Goal: Information Seeking & Learning: Find contact information

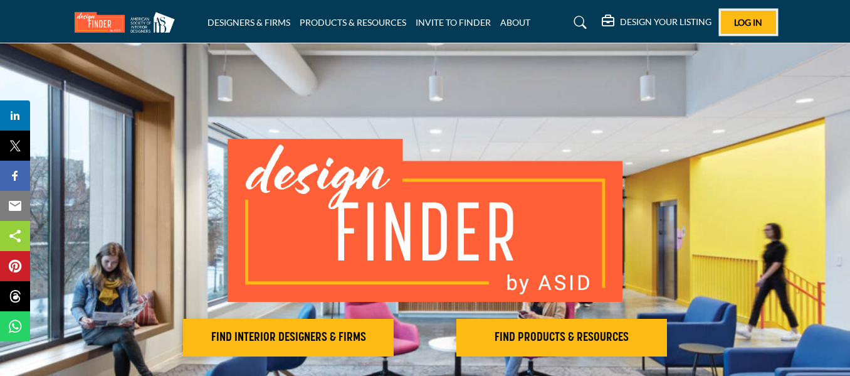
click at [739, 24] on span "Log In" at bounding box center [748, 22] width 28 height 11
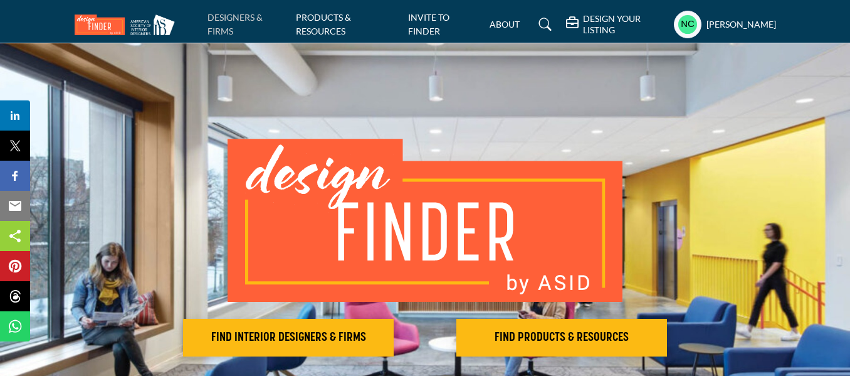
click at [229, 19] on link "DESIGNERS & FIRMS" at bounding box center [235, 24] width 55 height 24
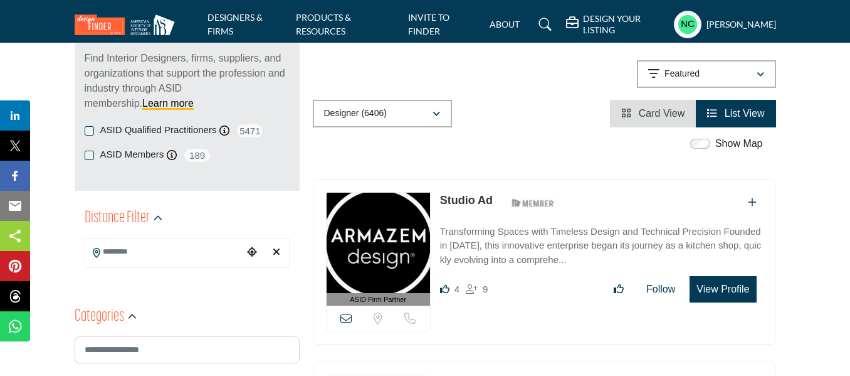
scroll to position [176, 0]
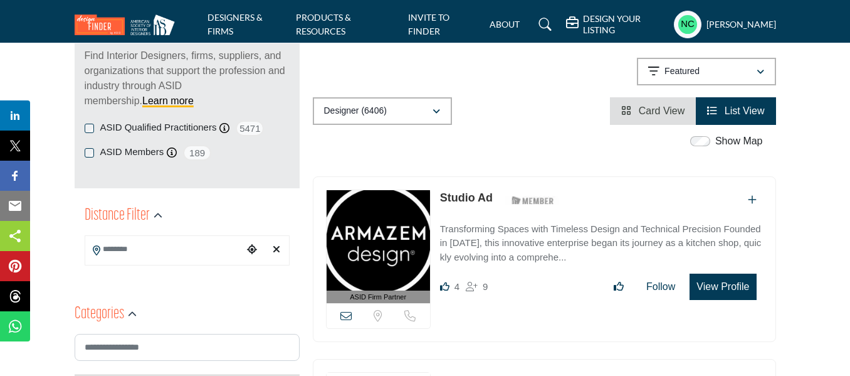
click at [456, 186] on div "ASID Firm Partner ASID Firm Partners are design companies with ASID-qualified i…" at bounding box center [544, 259] width 463 height 166
click at [170, 253] on input "Search Location" at bounding box center [164, 249] width 158 height 24
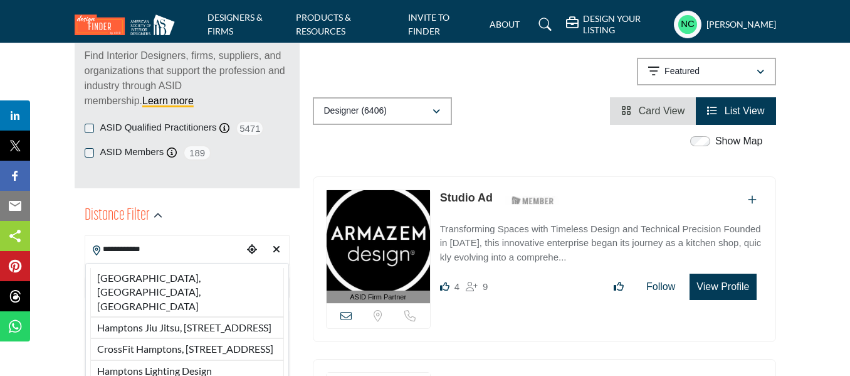
type input "**********"
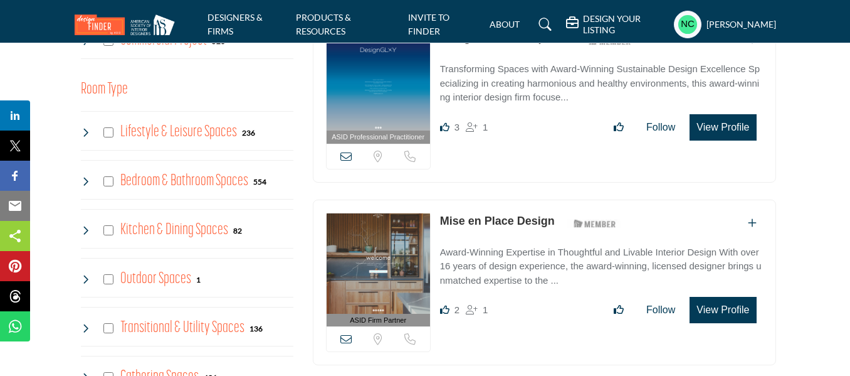
scroll to position [890, 0]
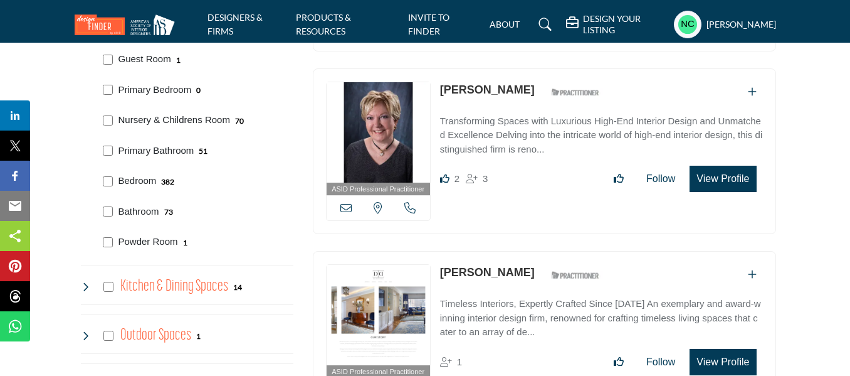
scroll to position [1075, 0]
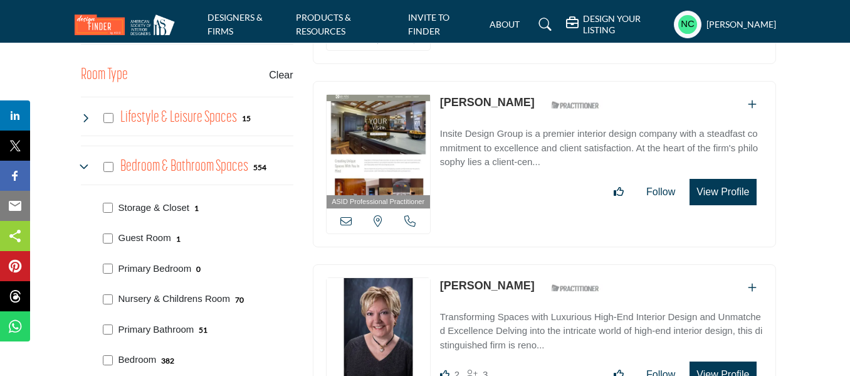
scroll to position [1031, 0]
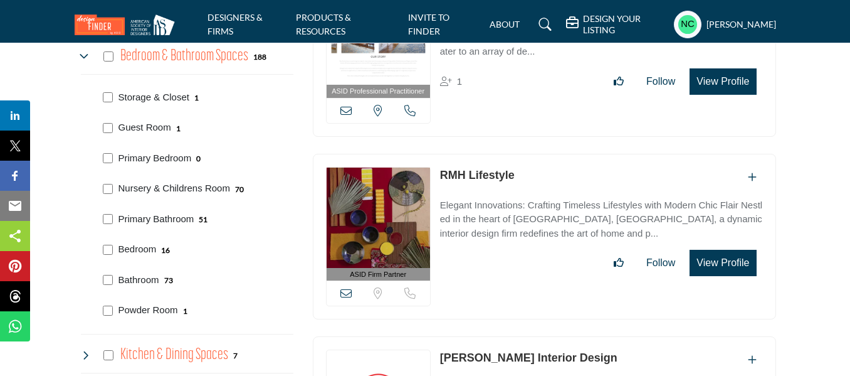
scroll to position [1021, 0]
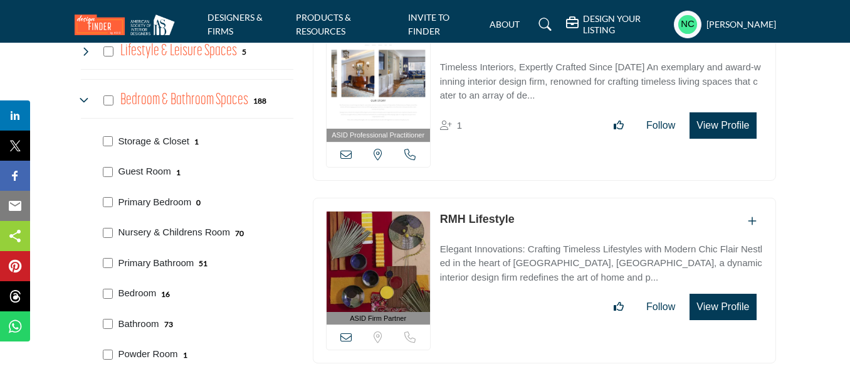
scroll to position [971, 0]
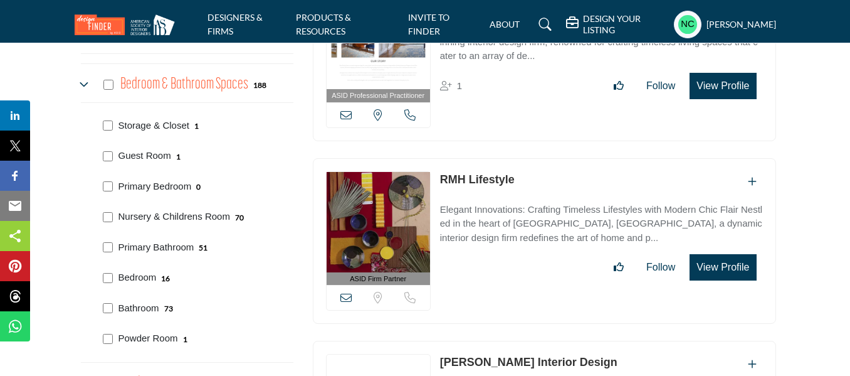
scroll to position [998, 0]
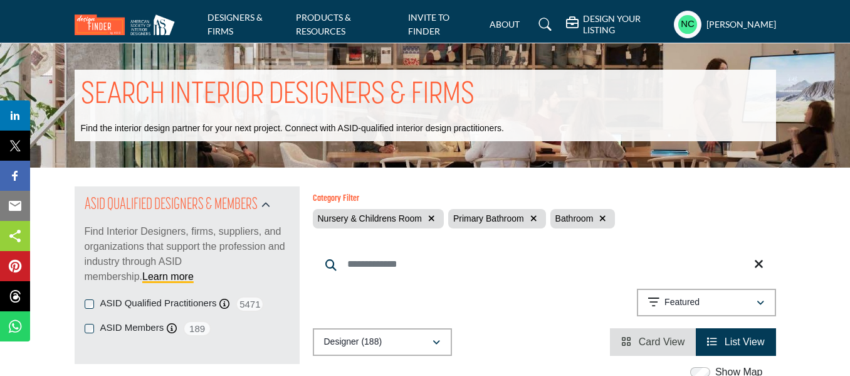
scroll to position [1070, 0]
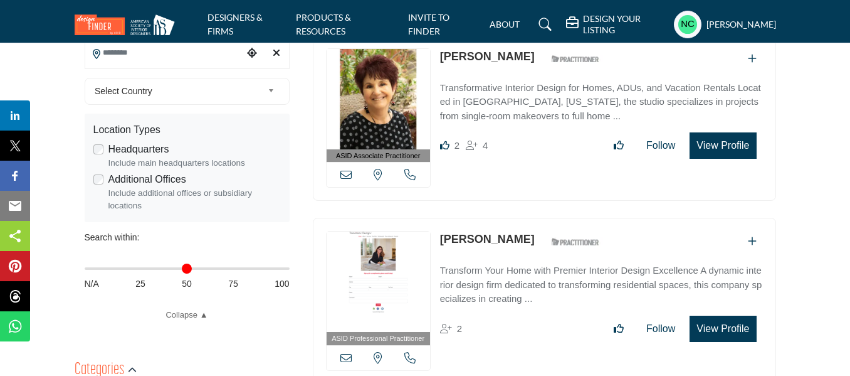
scroll to position [296, 0]
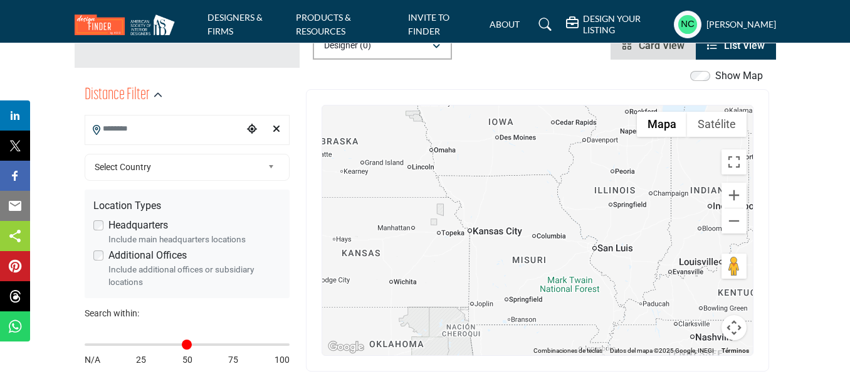
drag, startPoint x: 644, startPoint y: 266, endPoint x: 451, endPoint y: 238, distance: 194.6
click at [451, 238] on div at bounding box center [537, 230] width 431 height 250
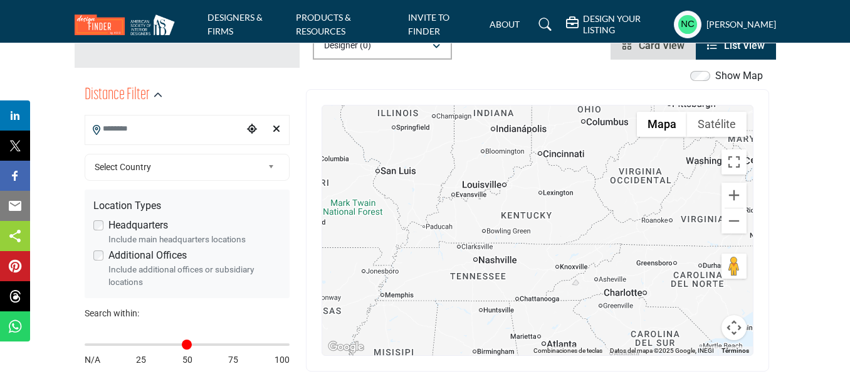
drag, startPoint x: 532, startPoint y: 254, endPoint x: 365, endPoint y: 196, distance: 176.5
click at [365, 196] on div at bounding box center [537, 230] width 431 height 250
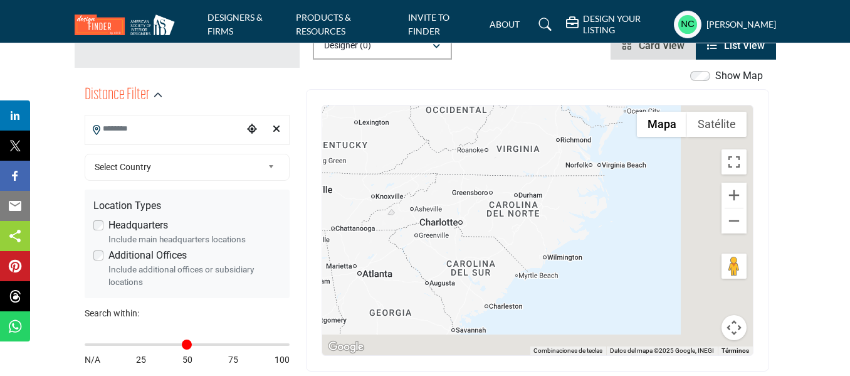
drag, startPoint x: 579, startPoint y: 253, endPoint x: 401, endPoint y: 184, distance: 191.0
click at [401, 184] on div at bounding box center [537, 230] width 431 height 250
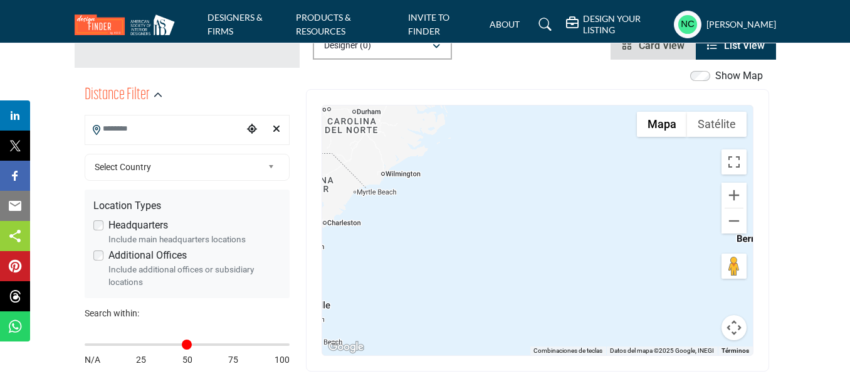
drag, startPoint x: 561, startPoint y: 241, endPoint x: 399, endPoint y: 159, distance: 181.4
click at [399, 159] on div at bounding box center [537, 230] width 431 height 250
click at [737, 221] on button "Reducir" at bounding box center [734, 220] width 25 height 25
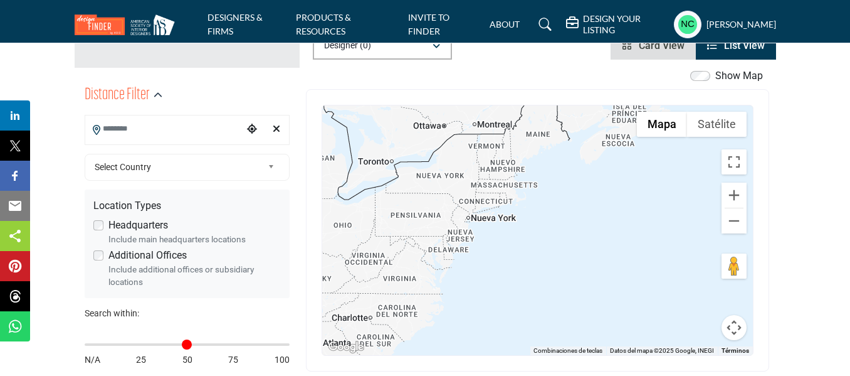
drag, startPoint x: 490, startPoint y: 152, endPoint x: 439, endPoint y: 290, distance: 147.2
click at [439, 290] on div at bounding box center [537, 230] width 431 height 250
click at [734, 198] on button "Ampliar" at bounding box center [734, 194] width 25 height 25
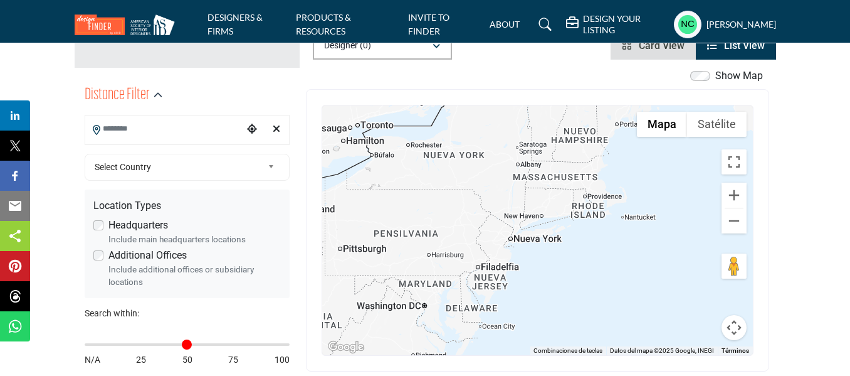
drag, startPoint x: 464, startPoint y: 176, endPoint x: 561, endPoint y: 199, distance: 99.3
click at [561, 199] on div at bounding box center [537, 230] width 431 height 250
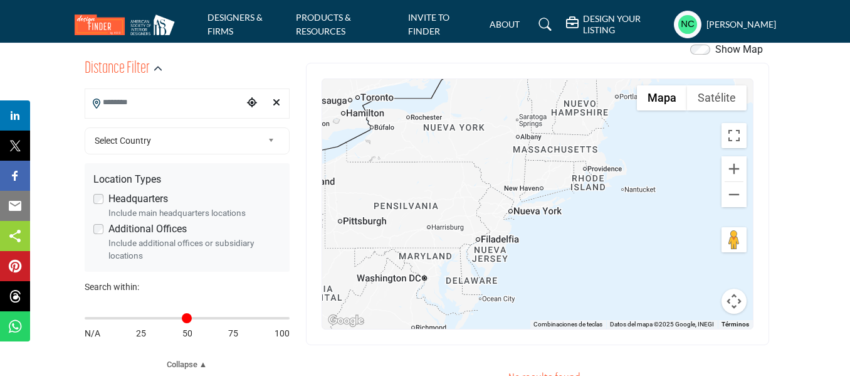
scroll to position [315, 0]
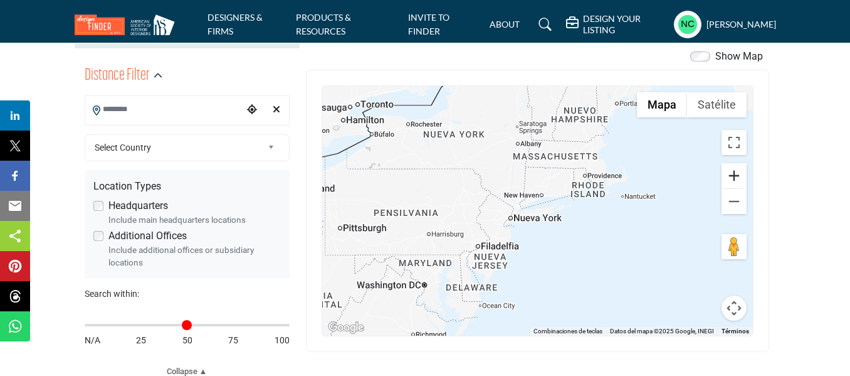
click at [737, 174] on button "Ampliar" at bounding box center [734, 175] width 25 height 25
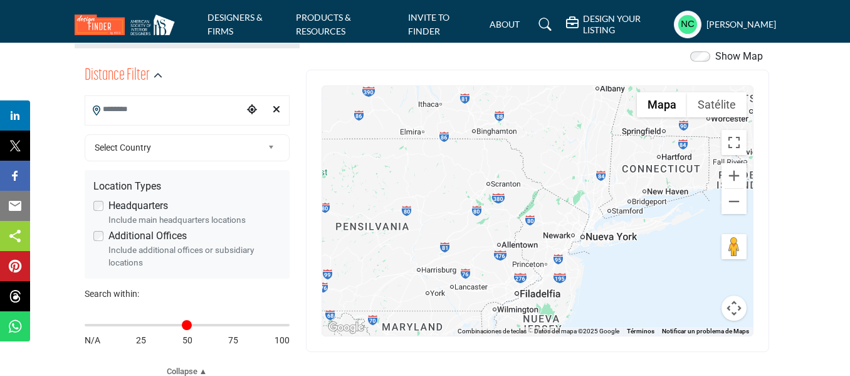
drag, startPoint x: 490, startPoint y: 185, endPoint x: 589, endPoint y: 197, distance: 100.4
click at [589, 197] on div at bounding box center [537, 211] width 431 height 250
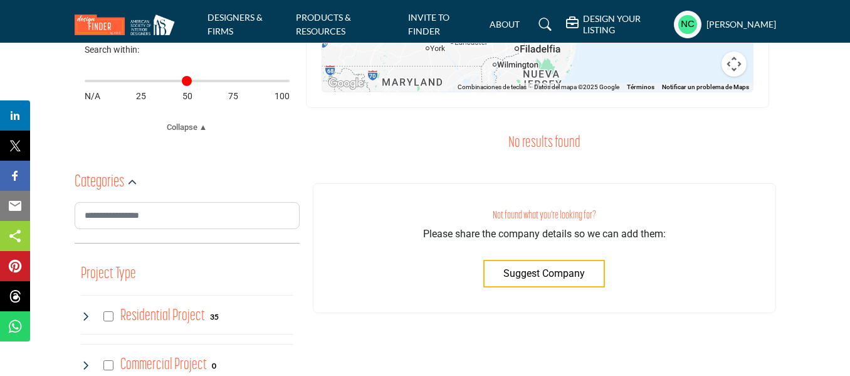
scroll to position [558, 0]
click at [108, 22] on img at bounding box center [128, 24] width 107 height 21
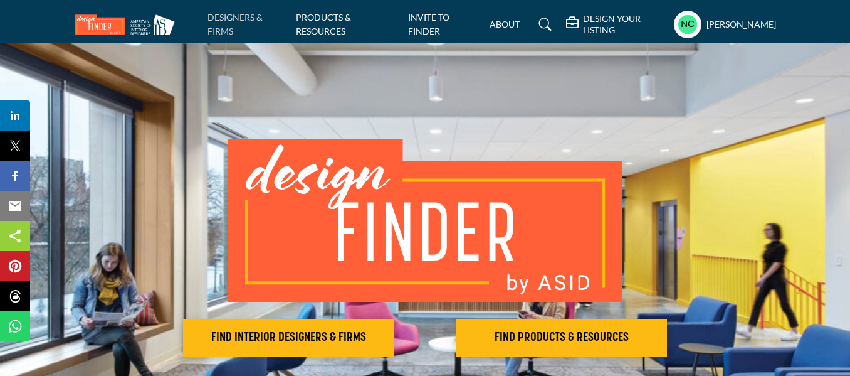
click at [229, 12] on link "DESIGNERS & FIRMS" at bounding box center [235, 24] width 55 height 24
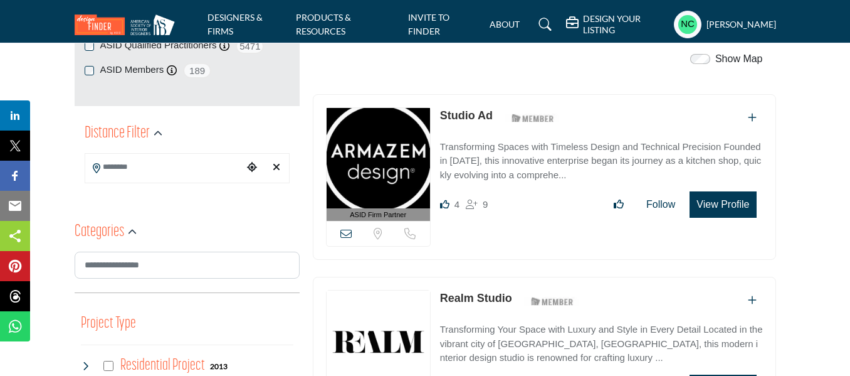
scroll to position [268, 0]
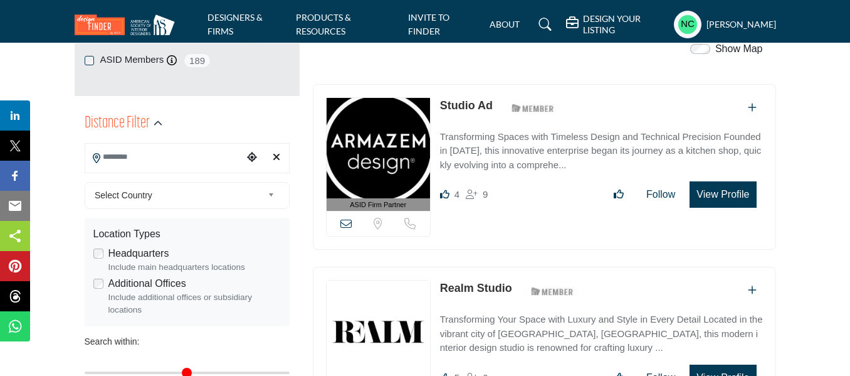
click at [193, 155] on input "Search Location" at bounding box center [164, 157] width 158 height 24
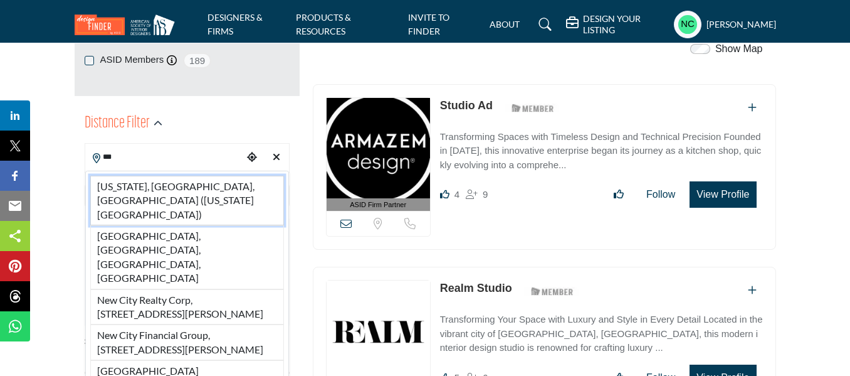
click at [171, 184] on li "New York, NY, USA (New York County)" at bounding box center [187, 201] width 194 height 50
type input "**********"
type input "***"
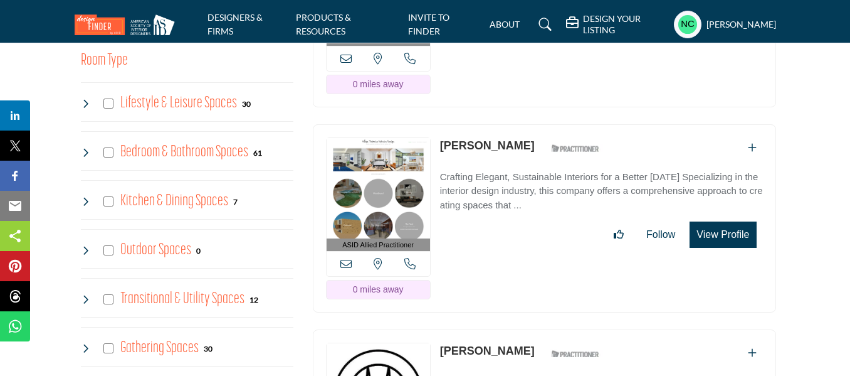
scroll to position [929, 0]
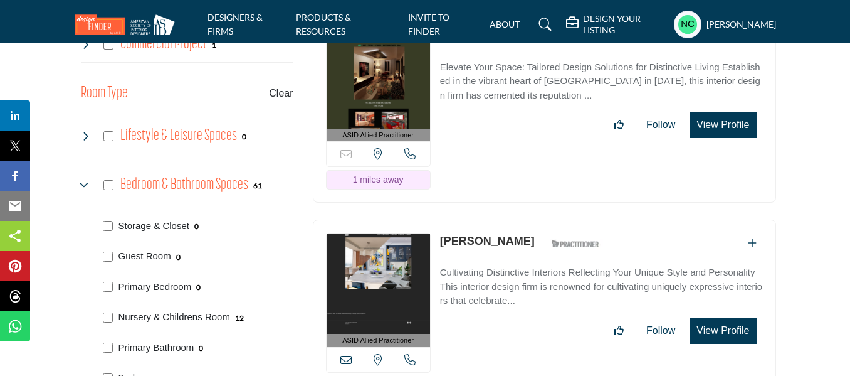
scroll to position [906, 0]
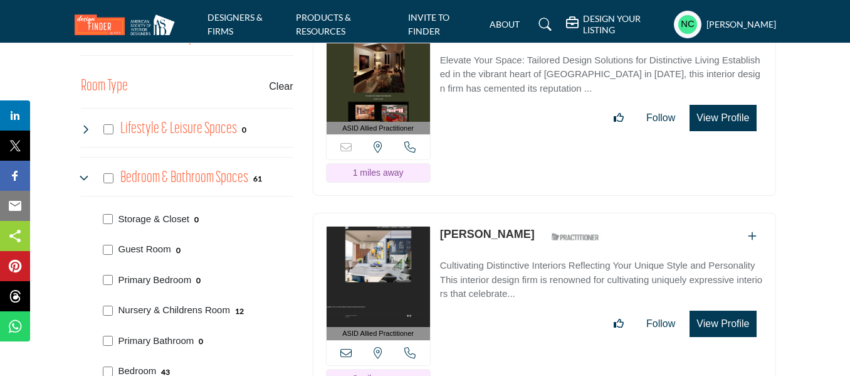
click at [81, 175] on icon at bounding box center [86, 178] width 10 height 10
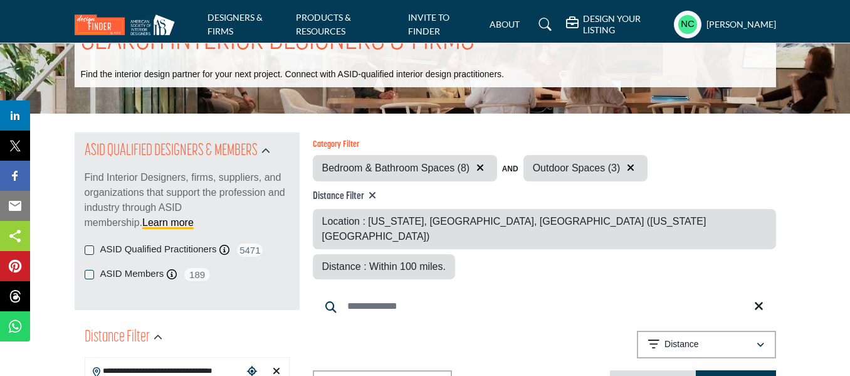
scroll to position [26, 0]
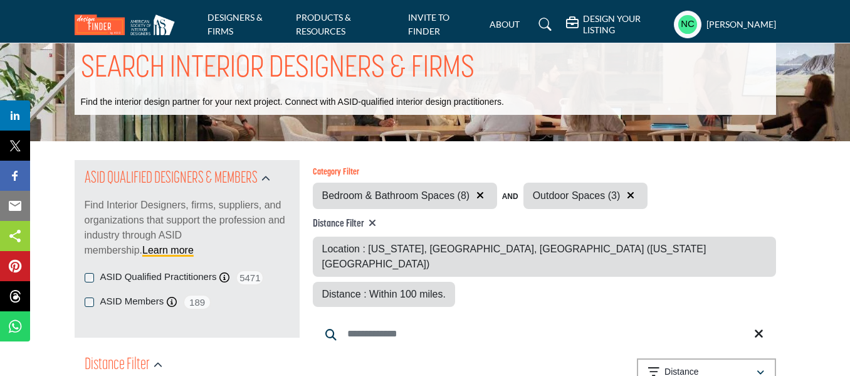
click at [630, 194] on icon "button" at bounding box center [631, 195] width 8 height 10
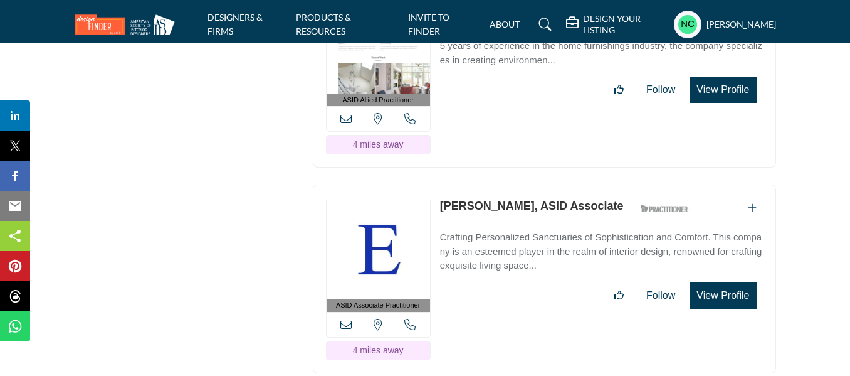
scroll to position [2585, 0]
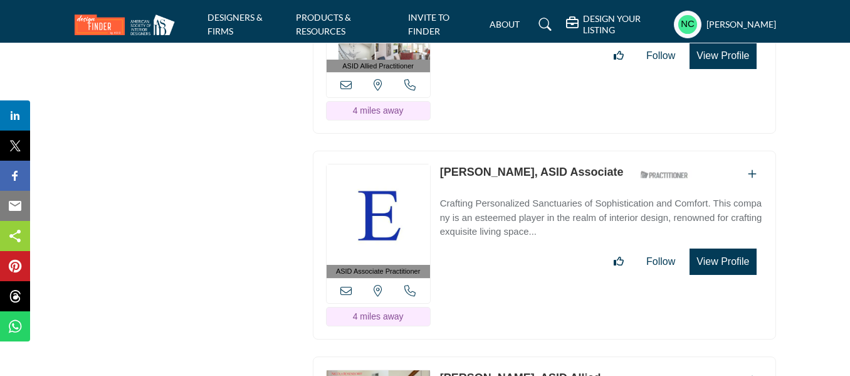
drag, startPoint x: 509, startPoint y: 118, endPoint x: 455, endPoint y: 134, distance: 56.2
click at [455, 164] on div "Elizabeth Hague, ASID Associate ASID Qualified Practitioner who validates work …" at bounding box center [567, 175] width 255 height 22
drag, startPoint x: 438, startPoint y: 120, endPoint x: 527, endPoint y: 115, distance: 88.6
click at [527, 150] on div "ASID Associate Practitioner ASID Associate Practitioners have a degree in any m…" at bounding box center [544, 244] width 463 height 189
copy link "Elizabeth Hague"
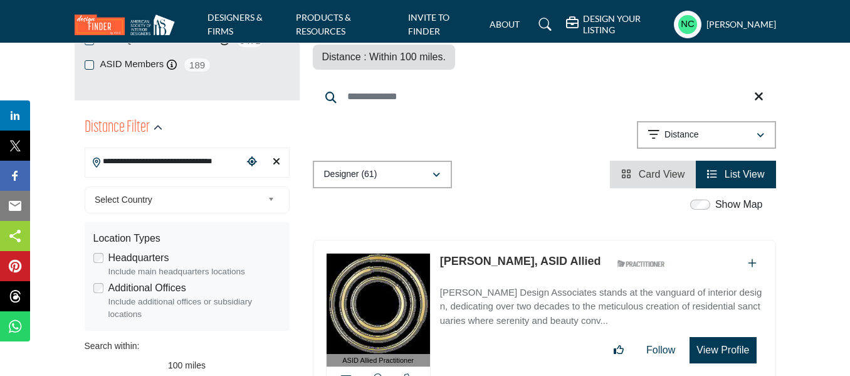
scroll to position [265, 0]
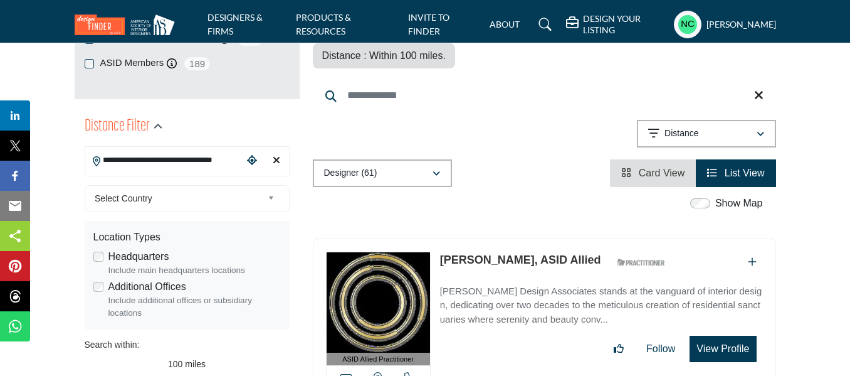
drag, startPoint x: 438, startPoint y: 216, endPoint x: 520, endPoint y: 217, distance: 82.1
click at [520, 238] on div "ASID Allied Practitioner ASID Allied Practitioners have successfully completed …" at bounding box center [544, 332] width 463 height 189
copy link "Deborah Emery"
copy link "[PERSON_NAME], ASID Allied"
copy link "Deborah Emery"
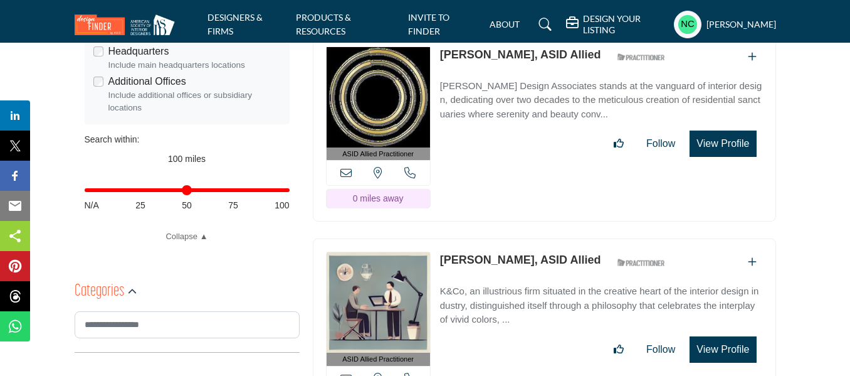
scroll to position [470, 0]
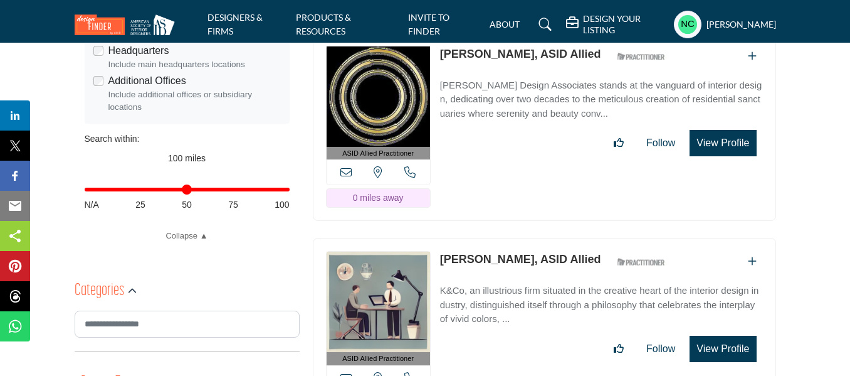
drag, startPoint x: 593, startPoint y: 213, endPoint x: 441, endPoint y: 220, distance: 151.9
click at [441, 251] on div "Krista Ninivaggi, ASID Allied ASID Qualified Practitioner who validates work an…" at bounding box center [556, 262] width 233 height 22
copy link "[PERSON_NAME], ASID Allied"
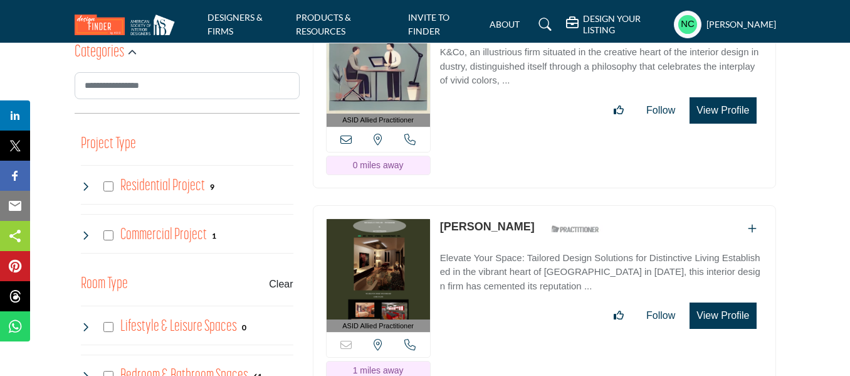
scroll to position [740, 0]
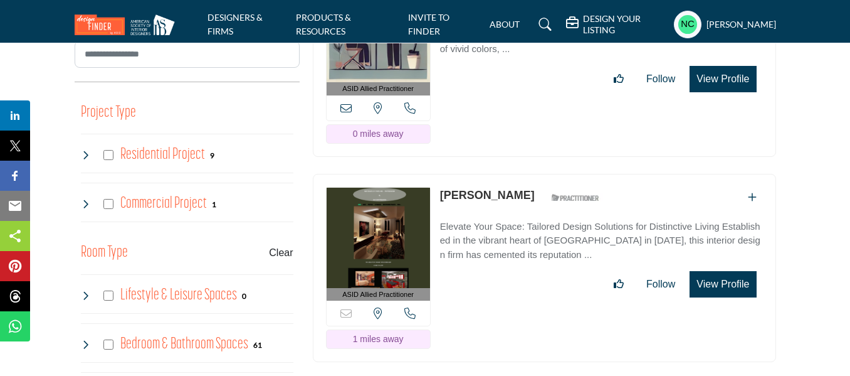
drag, startPoint x: 438, startPoint y: 149, endPoint x: 523, endPoint y: 147, distance: 85.3
click at [523, 174] on div "ASID Allied Practitioner ASID Allied Practitioners have successfully completed …" at bounding box center [544, 268] width 463 height 189
copy div "[PERSON_NAME]"
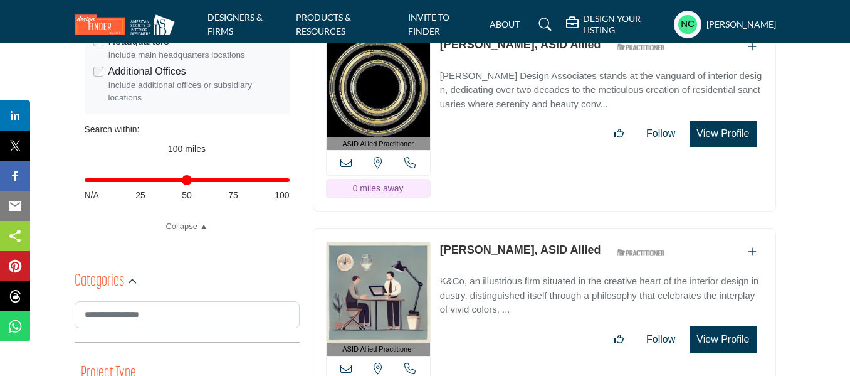
scroll to position [486, 0]
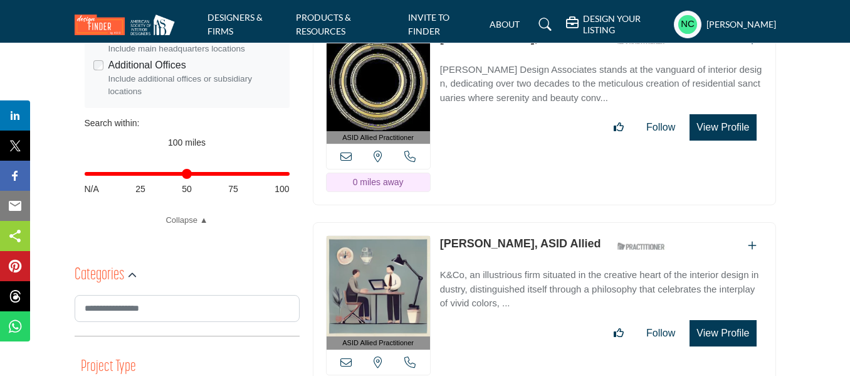
drag, startPoint x: 439, startPoint y: 198, endPoint x: 526, endPoint y: 197, distance: 87.2
click at [526, 222] on div "ASID Allied Practitioner ASID Allied Practitioners have successfully completed …" at bounding box center [544, 316] width 463 height 189
copy link "Krista Ninivaggi"
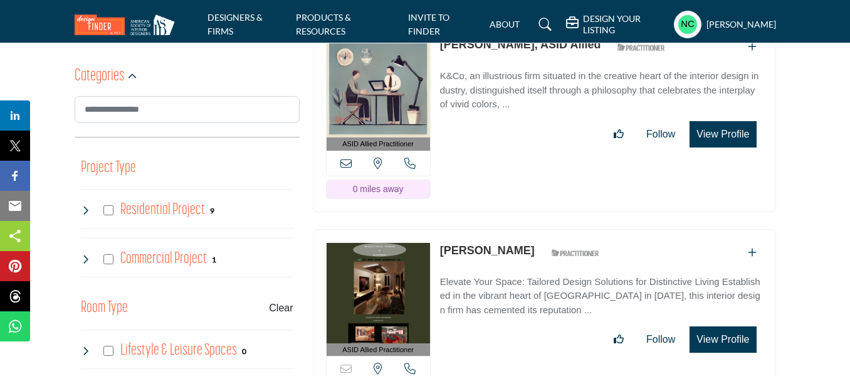
scroll to position [688, 0]
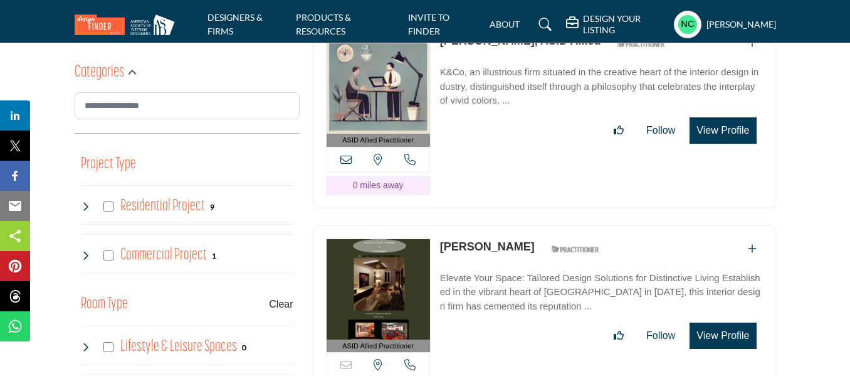
drag, startPoint x: 527, startPoint y: 200, endPoint x: 442, endPoint y: 201, distance: 84.7
click at [442, 238] on div "Michael Taylor ASID Qualified Practitioner who validates work and experience to…" at bounding box center [523, 249] width 166 height 22
copy div "[PERSON_NAME]"
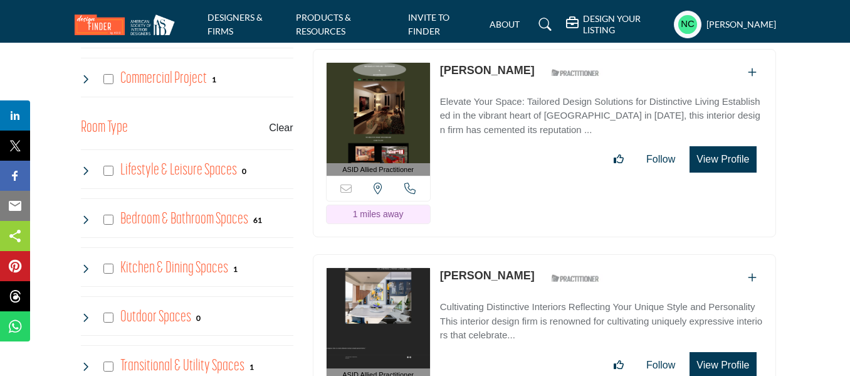
scroll to position [865, 0]
drag, startPoint x: 438, startPoint y: 227, endPoint x: 520, endPoint y: 223, distance: 82.2
click at [520, 253] on div "ASID Allied Practitioner ASID Allied Practitioners have successfully completed …" at bounding box center [544, 347] width 463 height 189
copy link "[PERSON_NAME]"
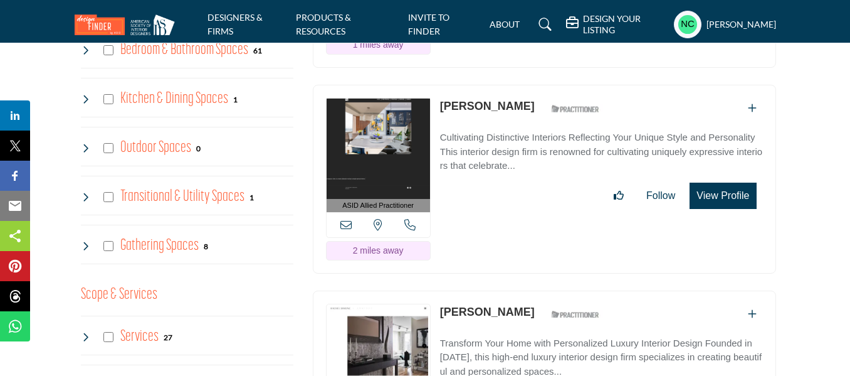
scroll to position [1039, 0]
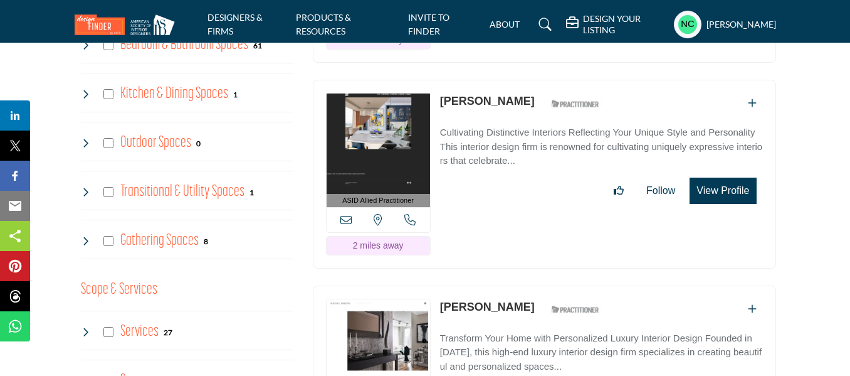
drag, startPoint x: 511, startPoint y: 258, endPoint x: 441, endPoint y: 257, distance: 69.6
click at [441, 298] on div "Rachel Simone ASID Qualified Practitioner who validates work and experience to …" at bounding box center [523, 309] width 166 height 22
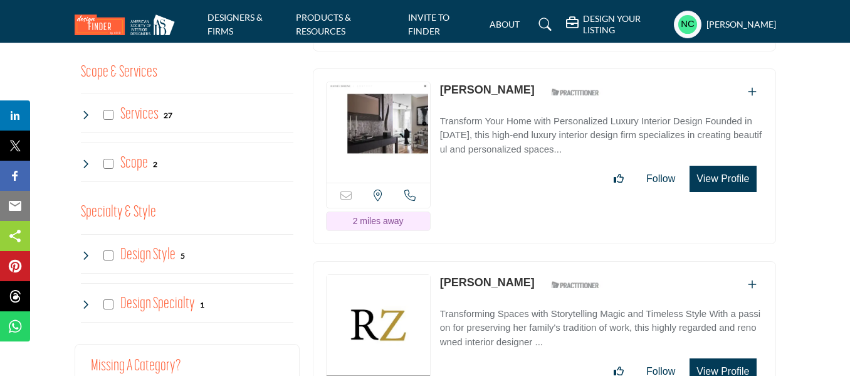
scroll to position [1259, 0]
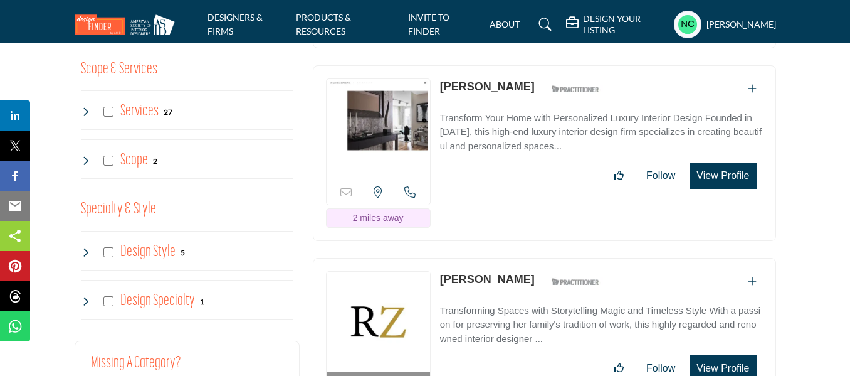
drag, startPoint x: 438, startPoint y: 232, endPoint x: 513, endPoint y: 233, distance: 74.6
click at [513, 258] on div "ASID Professional Practitioner ASID Professional Practitioners have successfull…" at bounding box center [544, 352] width 463 height 189
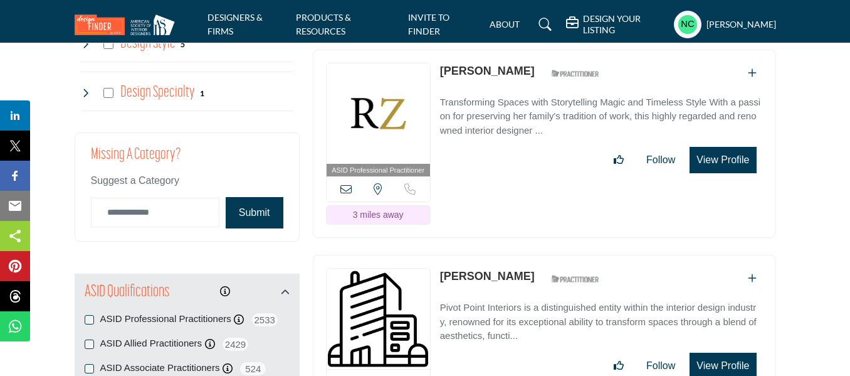
scroll to position [1473, 0]
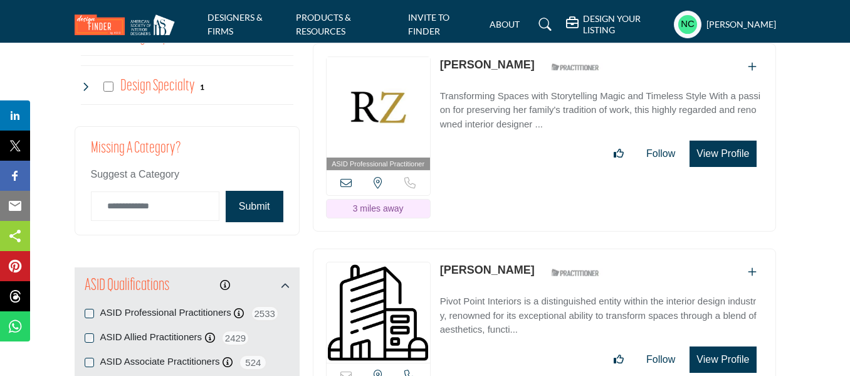
drag, startPoint x: 495, startPoint y: 223, endPoint x: 443, endPoint y: 227, distance: 52.9
click at [443, 261] on div "Meg Kahn ASID Qualified Practitioner who validates work and experience to hold …" at bounding box center [523, 272] width 166 height 22
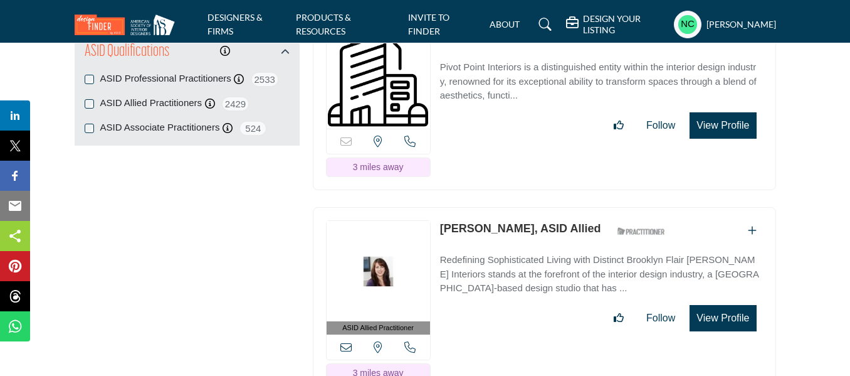
scroll to position [1711, 0]
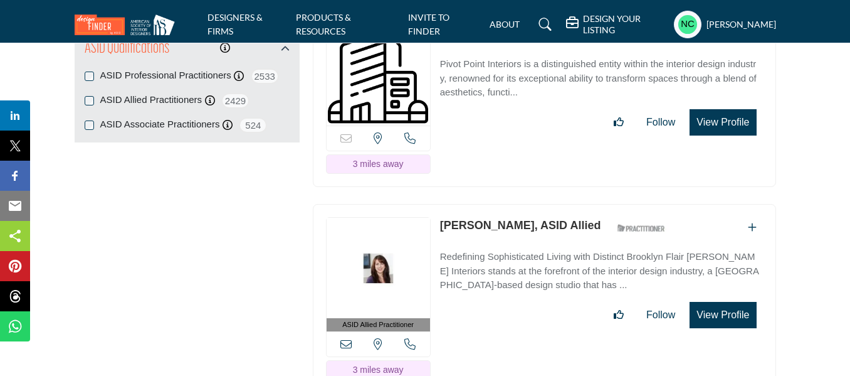
drag, startPoint x: 612, startPoint y: 172, endPoint x: 440, endPoint y: 182, distance: 172.1
click at [440, 217] on div "Theresa Seabaugh, ASID Allied ASID Qualified Practitioner who validates work an…" at bounding box center [556, 228] width 233 height 22
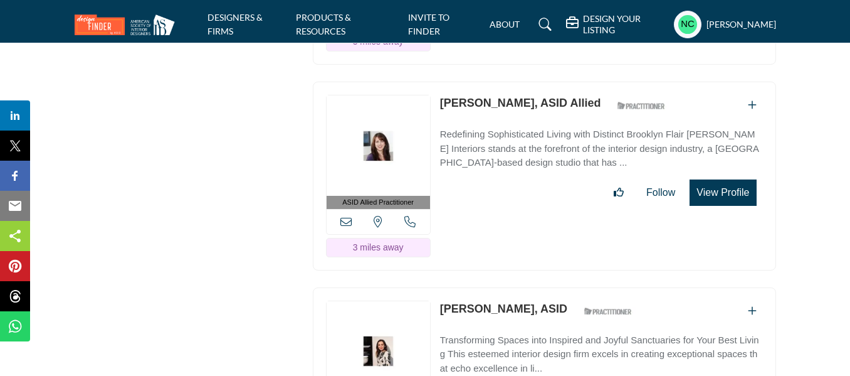
scroll to position [1880, 0]
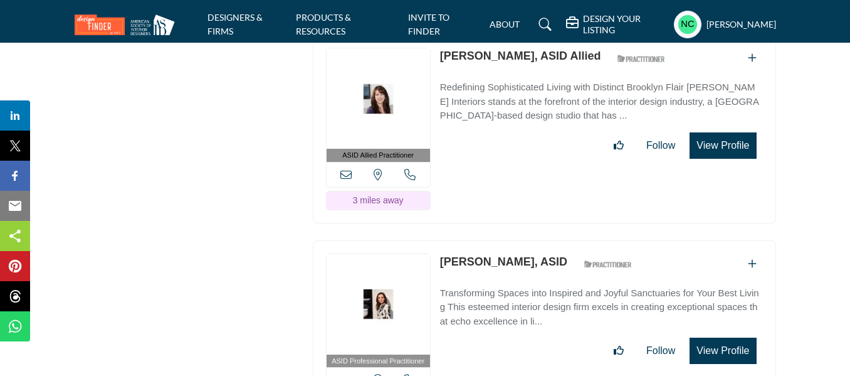
click at [540, 253] on div "Daria Demin, ASID ASID Qualified Practitioner who validates work and experience…" at bounding box center [539, 264] width 199 height 22
drag, startPoint x: 439, startPoint y: 212, endPoint x: 507, endPoint y: 211, distance: 67.7
click at [507, 240] on div "ASID Professional Practitioner ASID Professional Practitioners have successfull…" at bounding box center [544, 334] width 463 height 189
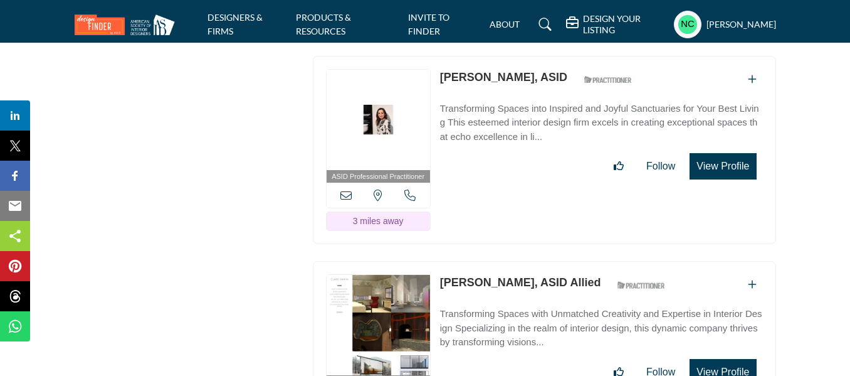
scroll to position [2069, 0]
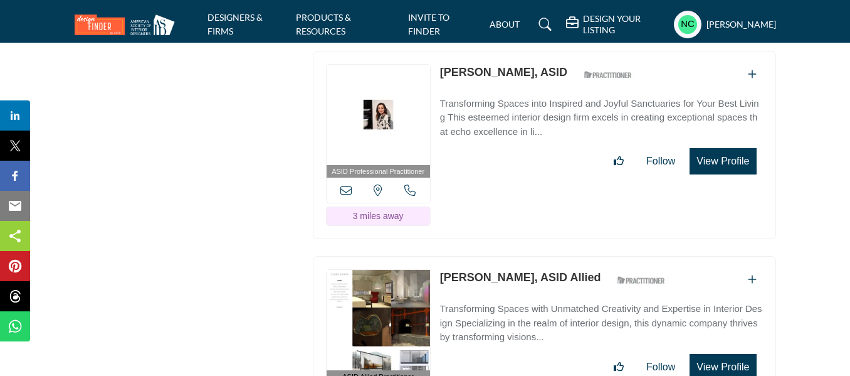
click at [503, 269] on p "[PERSON_NAME], ASID Allied" at bounding box center [520, 277] width 161 height 17
drag, startPoint x: 573, startPoint y: 226, endPoint x: 502, endPoint y: 228, distance: 71.5
click at [502, 269] on div "Clare Sahin, ASID Allied ASID Qualified Practitioner who validates work and exp…" at bounding box center [556, 280] width 233 height 22
click at [500, 271] on link "[PERSON_NAME], ASID Allied" at bounding box center [520, 277] width 161 height 13
drag, startPoint x: 500, startPoint y: 228, endPoint x: 443, endPoint y: 224, distance: 56.6
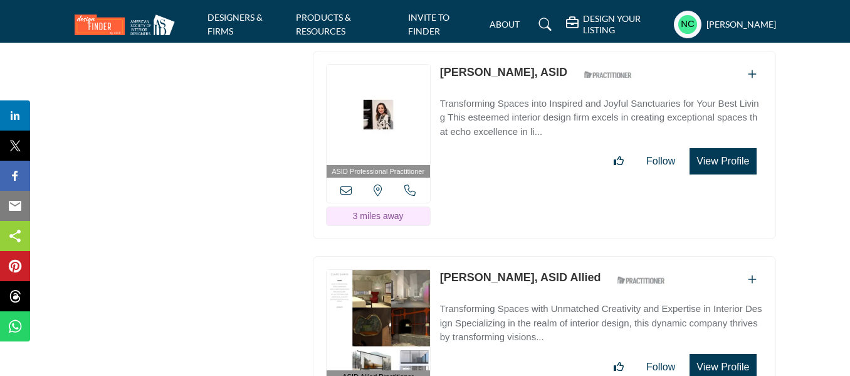
click at [443, 271] on link "[PERSON_NAME], ASID Allied" at bounding box center [520, 277] width 161 height 13
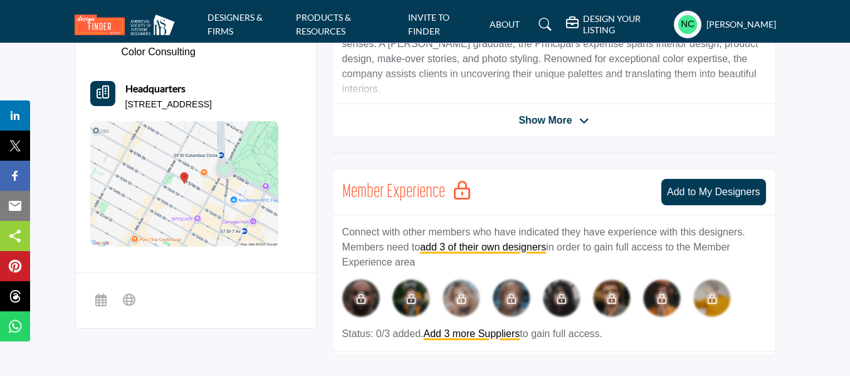
scroll to position [464, 0]
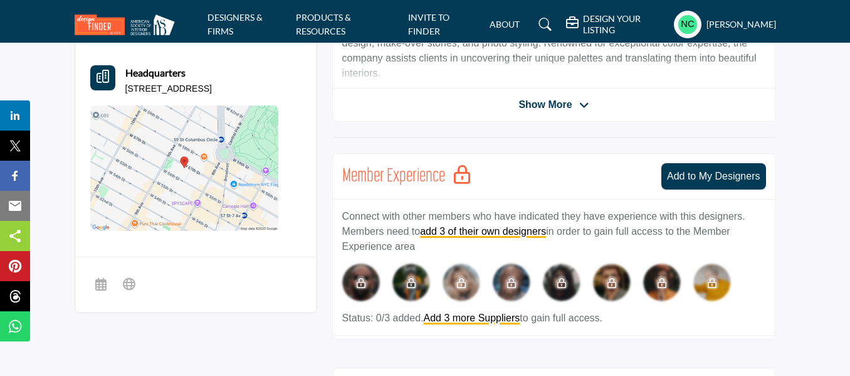
click at [261, 171] on img at bounding box center [184, 167] width 188 height 125
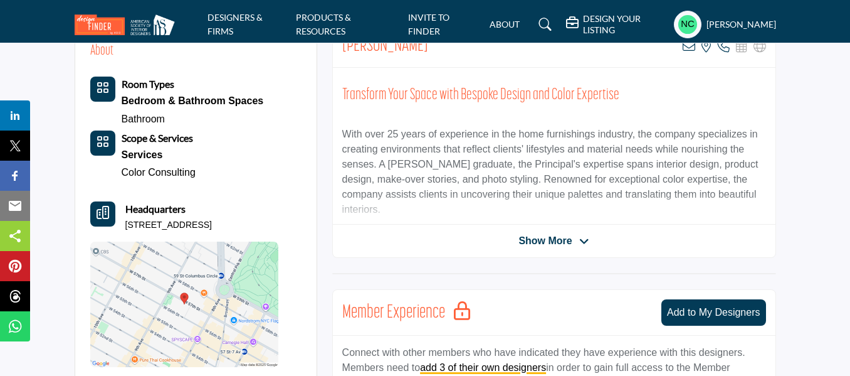
scroll to position [340, 0]
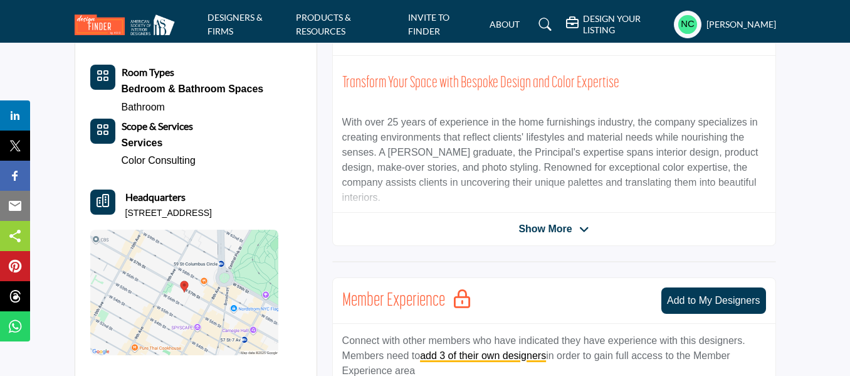
drag, startPoint x: 537, startPoint y: 233, endPoint x: 399, endPoint y: 214, distance: 138.6
click at [399, 214] on div "Michelle Slovak View email address of this listing View the location of this li…" at bounding box center [554, 129] width 444 height 233
click at [552, 229] on span "Show More" at bounding box center [545, 228] width 53 height 15
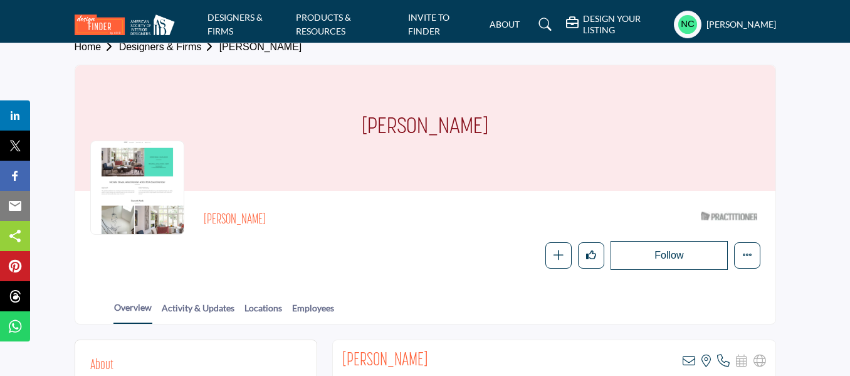
scroll to position [0, 0]
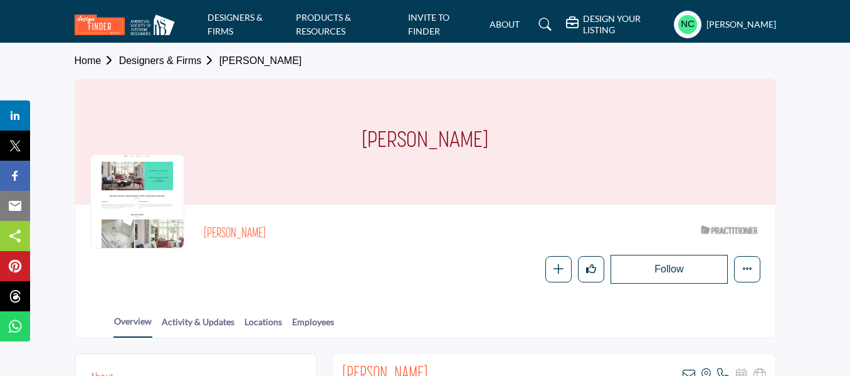
drag, startPoint x: 368, startPoint y: 138, endPoint x: 532, endPoint y: 132, distance: 164.4
click at [532, 132] on div "[PERSON_NAME]" at bounding box center [425, 141] width 700 height 125
copy h1 "[PERSON_NAME]"
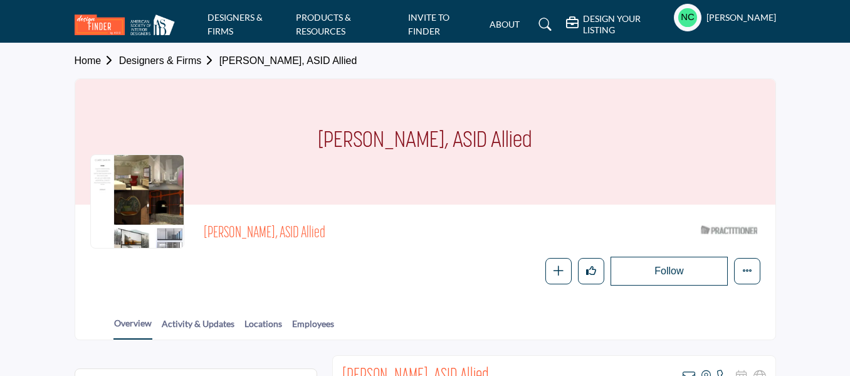
drag, startPoint x: 341, startPoint y: 140, endPoint x: 408, endPoint y: 144, distance: 67.2
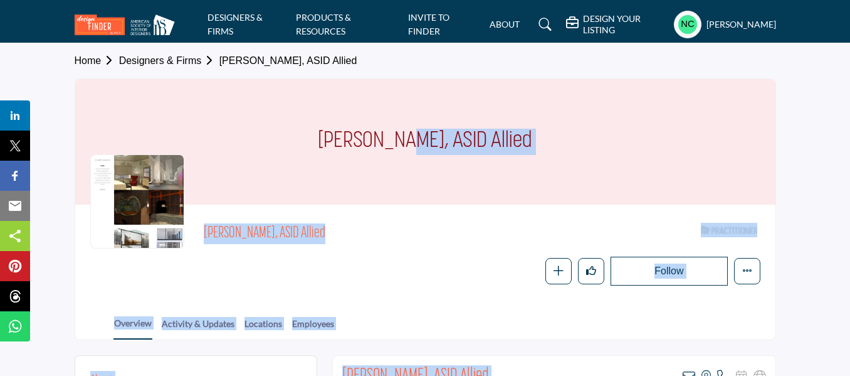
click at [391, 171] on h1 "[PERSON_NAME], ASID Allied" at bounding box center [425, 141] width 214 height 125
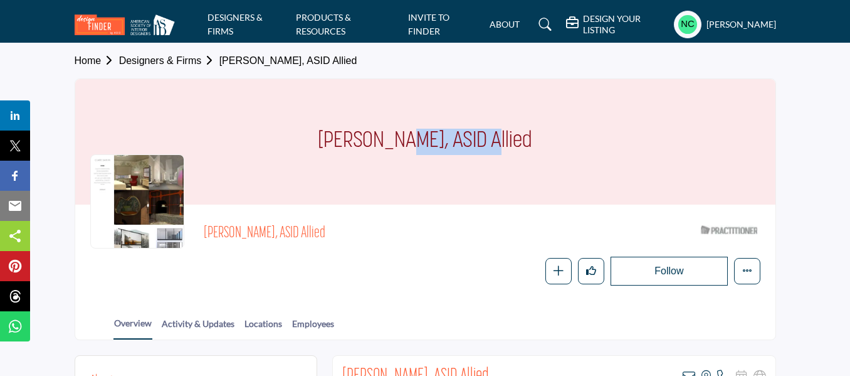
drag, startPoint x: 340, startPoint y: 136, endPoint x: 423, endPoint y: 135, distance: 82.8
click at [423, 135] on h1 "[PERSON_NAME], ASID Allied" at bounding box center [425, 141] width 214 height 125
copy h1 "[PERSON_NAME]"
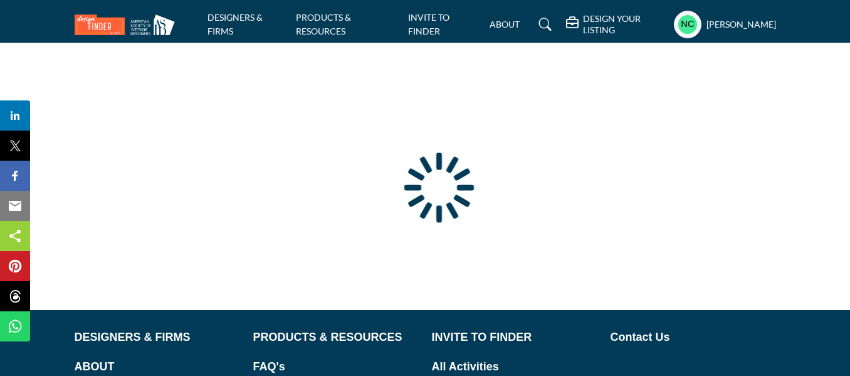
scroll to position [181, 0]
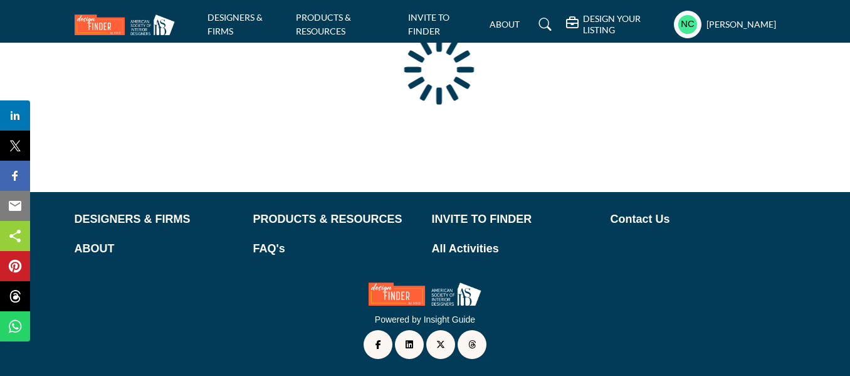
type input "**********"
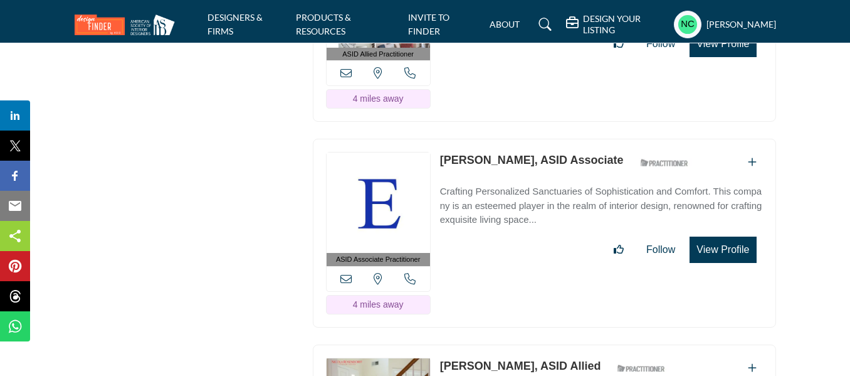
scroll to position [2563, 0]
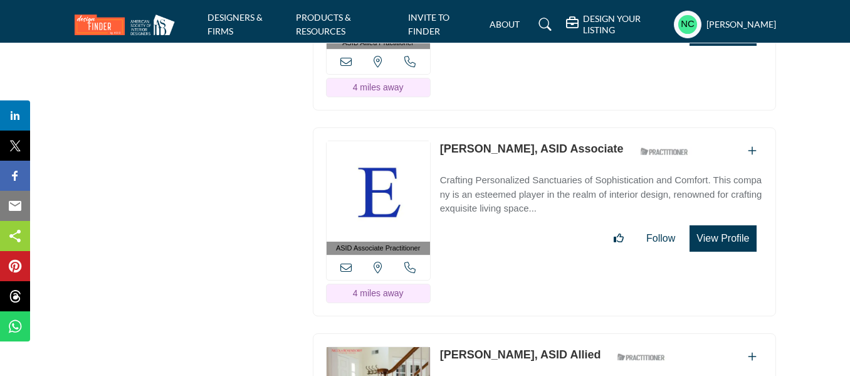
drag, startPoint x: 621, startPoint y: 140, endPoint x: 440, endPoint y: 142, distance: 181.8
click at [440, 142] on div "[PERSON_NAME], ASID Associate ASID Qualified Practitioner who validates work an…" at bounding box center [567, 151] width 255 height 22
copy div "[PERSON_NAME], ASID Associate"
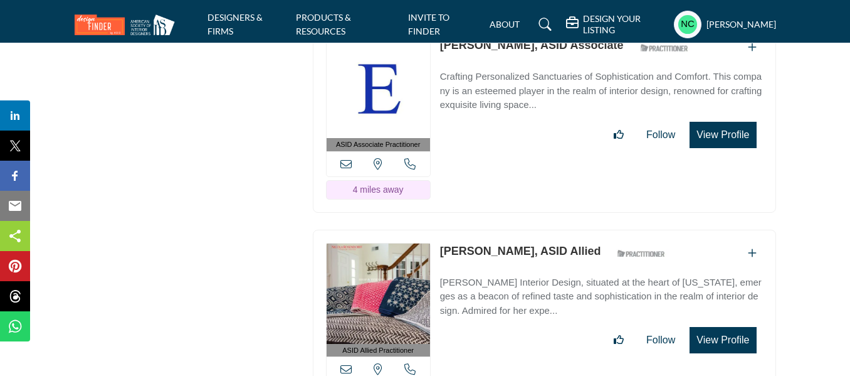
scroll to position [2689, 0]
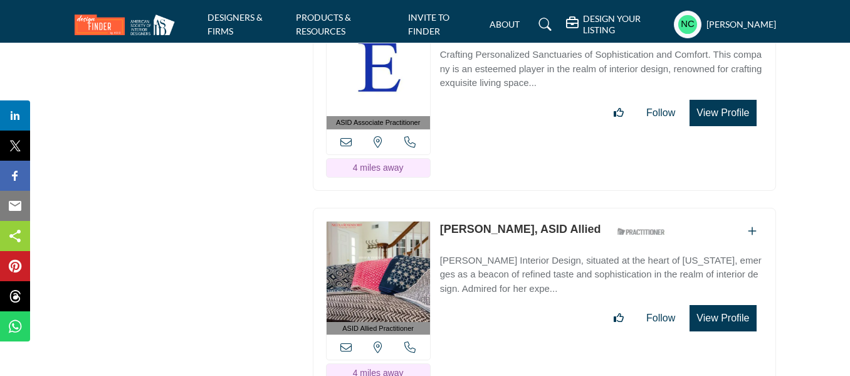
drag, startPoint x: 603, startPoint y: 221, endPoint x: 439, endPoint y: 212, distance: 163.9
click at [439, 212] on div "ASID Allied Practitioner ASID Allied Practitioners have successfully completed …" at bounding box center [544, 302] width 463 height 189
copy link "[PERSON_NAME], ASID Allied"
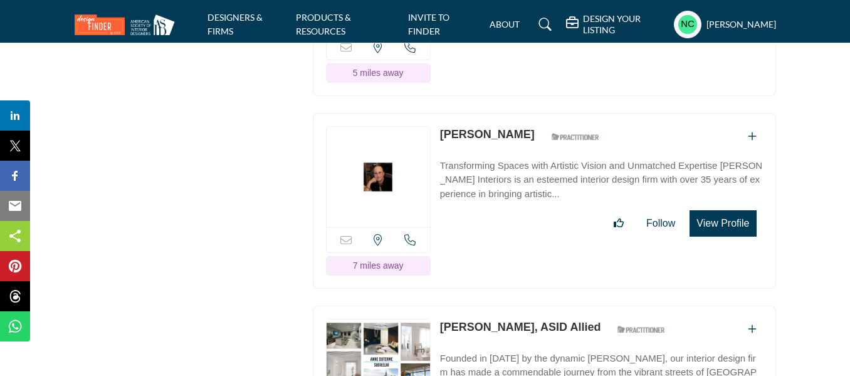
scroll to position [3171, 0]
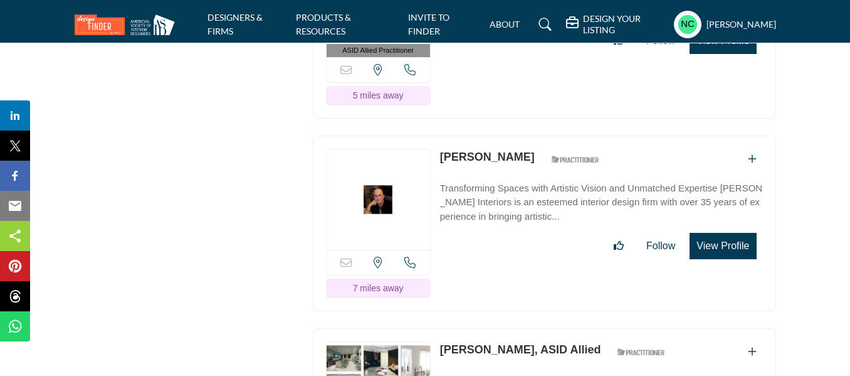
drag, startPoint x: 517, startPoint y: 149, endPoint x: 441, endPoint y: 150, distance: 75.9
click at [441, 150] on div "[PERSON_NAME] ASID Qualified Practitioner who validates work and experience to …" at bounding box center [523, 160] width 166 height 22
copy div "[PERSON_NAME]"
